Goal: Information Seeking & Learning: Compare options

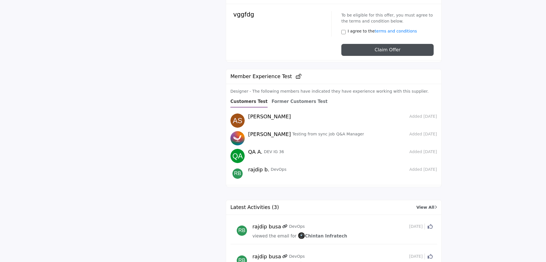
scroll to position [1314, 0]
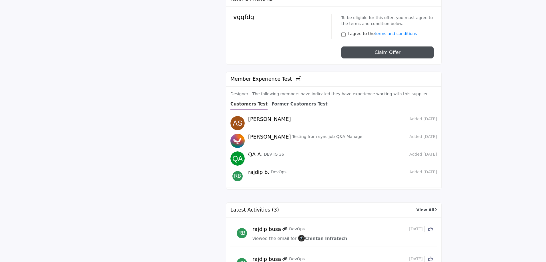
click at [282, 102] on b "Former Customers Test" at bounding box center [299, 104] width 56 height 5
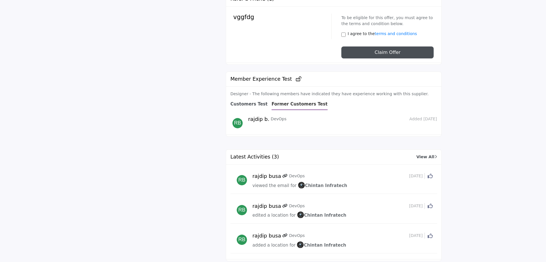
click at [246, 101] on div "Customers Test" at bounding box center [248, 105] width 37 height 9
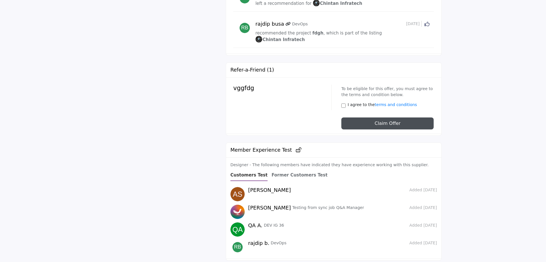
scroll to position [1228, 0]
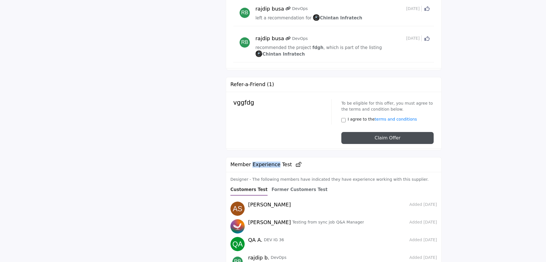
drag, startPoint x: 251, startPoint y: 143, endPoint x: 275, endPoint y: 142, distance: 24.3
click at [275, 162] on h2 "Member Experience Test" at bounding box center [265, 165] width 71 height 6
copy h2 "Experience"
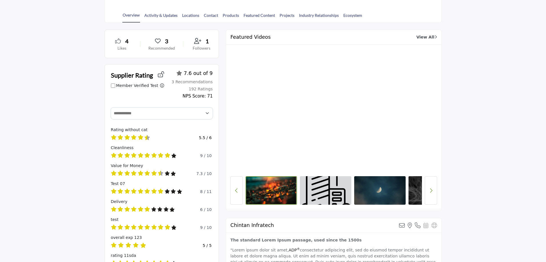
scroll to position [0, 0]
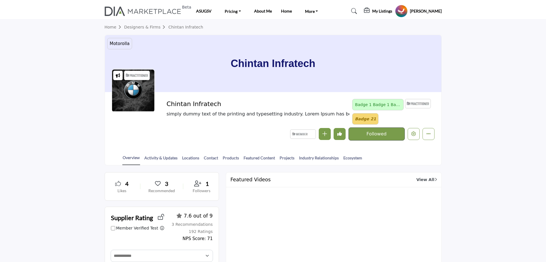
click at [145, 27] on link "Designers & Firms" at bounding box center [146, 27] width 44 height 5
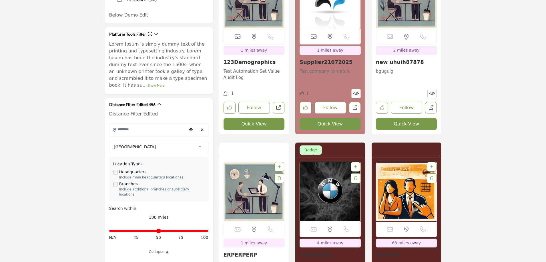
scroll to position [57, 0]
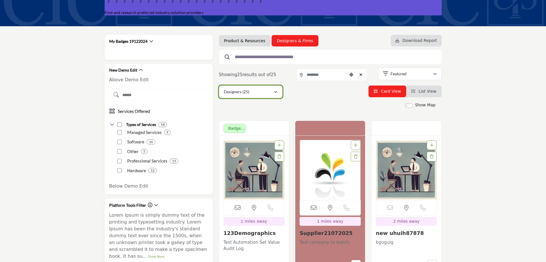
click at [256, 96] on button "Designers (25)" at bounding box center [250, 92] width 63 height 13
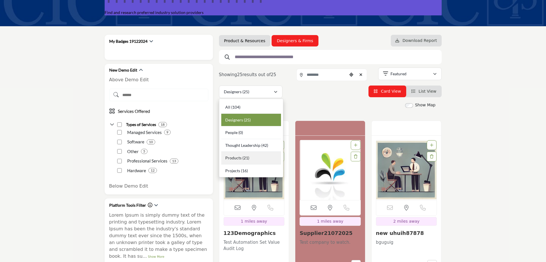
click at [251, 158] on div "Products (21)" at bounding box center [251, 158] width 60 height 13
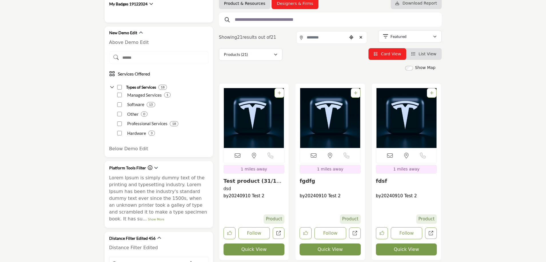
scroll to position [171, 0]
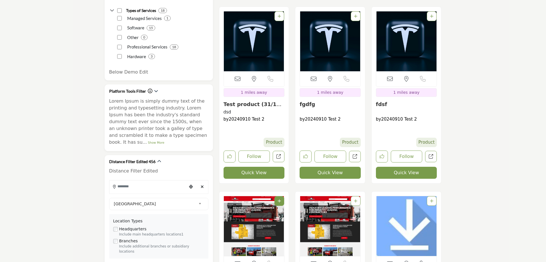
click at [260, 175] on button "Quick View" at bounding box center [253, 173] width 61 height 12
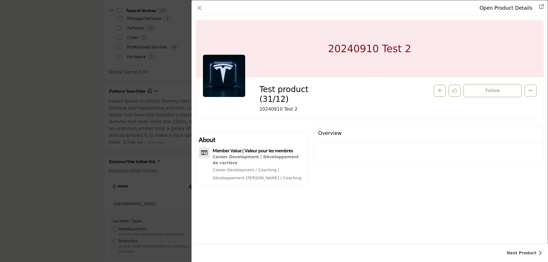
click at [90, 143] on div "Open Product Details Test product (31/12) Follow Followed Recommend" at bounding box center [274, 131] width 548 height 262
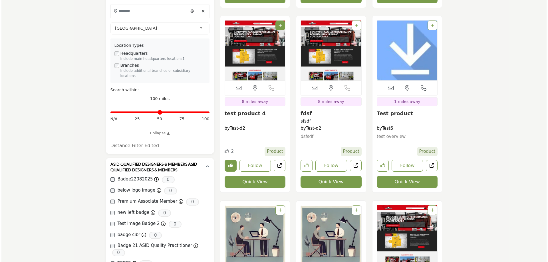
scroll to position [371, 0]
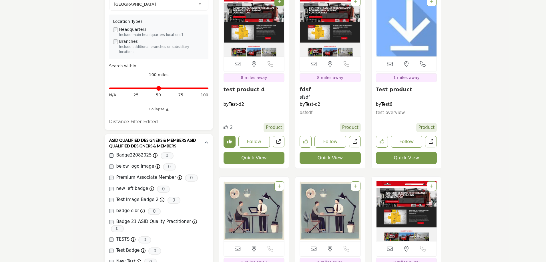
click at [250, 157] on button "Quick View" at bounding box center [253, 158] width 61 height 12
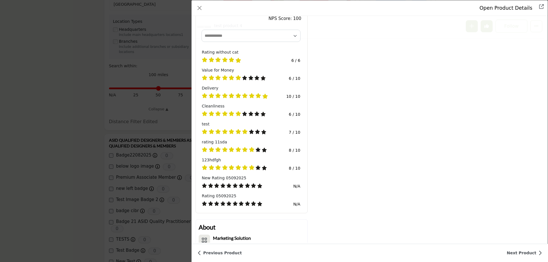
scroll to position [195, 0]
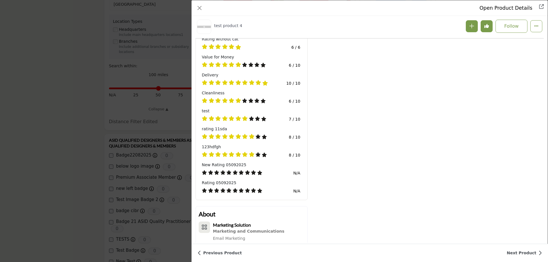
click at [48, 147] on div "Open Product Details test product 4 Follow Followed Recommend Test-d2" at bounding box center [274, 131] width 548 height 262
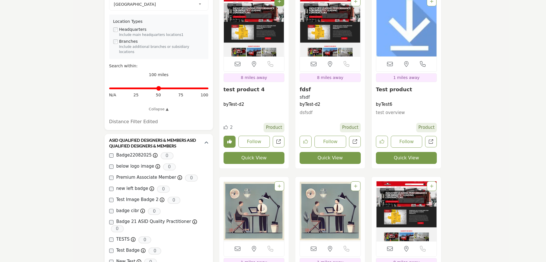
click at [330, 159] on button "Quick View" at bounding box center [329, 158] width 61 height 12
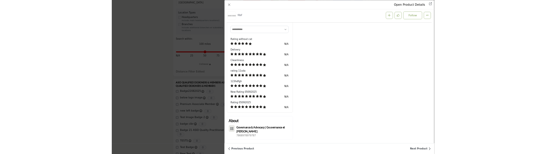
scroll to position [0, 0]
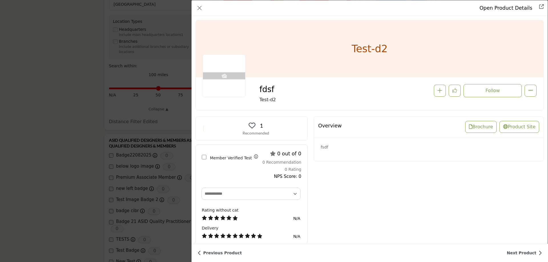
click at [36, 157] on div "Open Product Details fdsf Follow Followed fdsf" at bounding box center [274, 131] width 548 height 262
